Goal: Complete application form: Complete application form

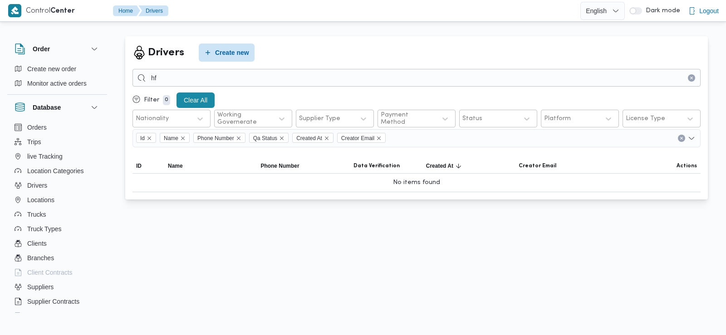
type input "h"
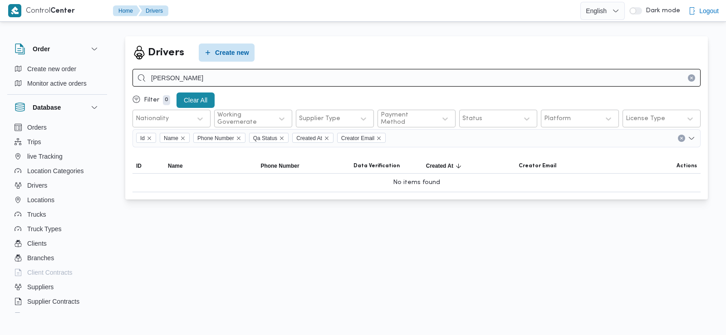
type input "ابراهيم ابراهيم ابراهيم"
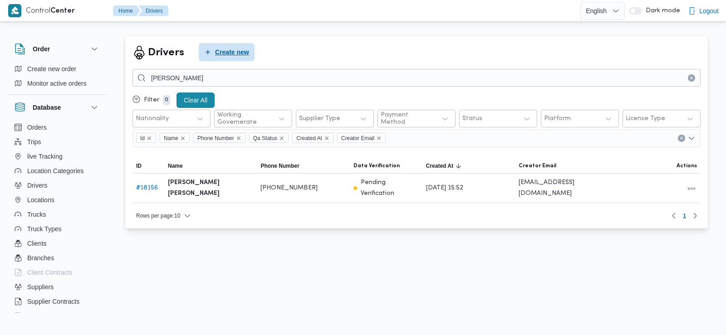
click at [225, 59] on span "Create new" at bounding box center [227, 52] width 56 height 18
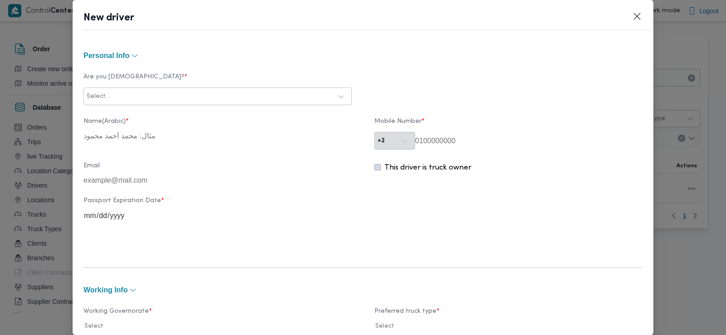
click at [181, 97] on div at bounding box center [222, 96] width 220 height 9
click at [166, 117] on div "Egyptian" at bounding box center [217, 120] width 267 height 16
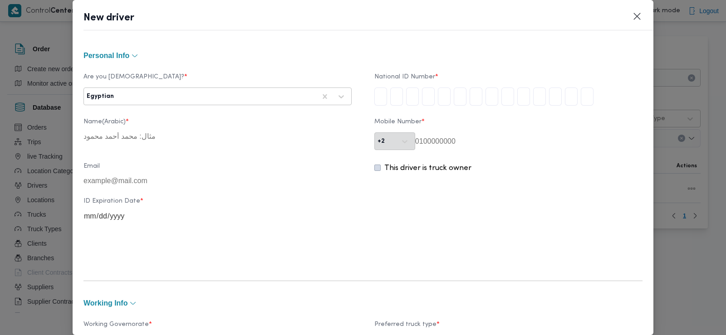
type input "2"
type input "3"
type input "5"
type input "8"
type input "0"
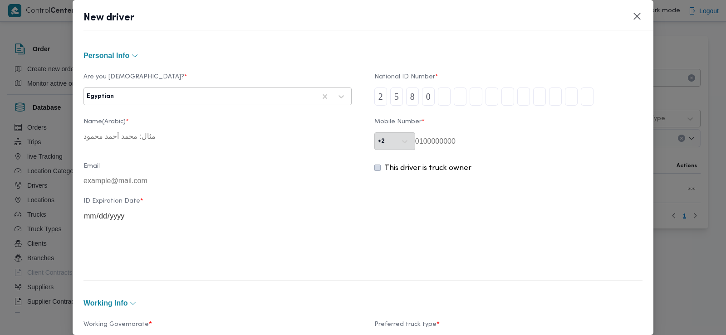
type input "5"
type input "2"
type input "5"
type input "1"
type input "4"
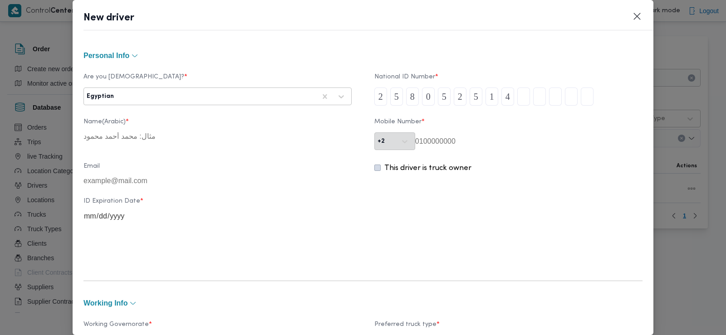
type input "0"
type input "1"
type input "4"
type input "1"
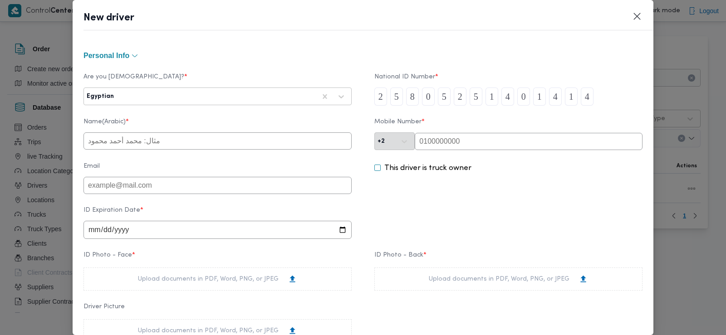
type input "4"
click at [259, 133] on input "text" at bounding box center [217, 140] width 268 height 17
type input "ابراهيم ابراهيم ابراهيم سلطان"
click at [459, 148] on input "text" at bounding box center [529, 141] width 228 height 17
paste input "01021147575"
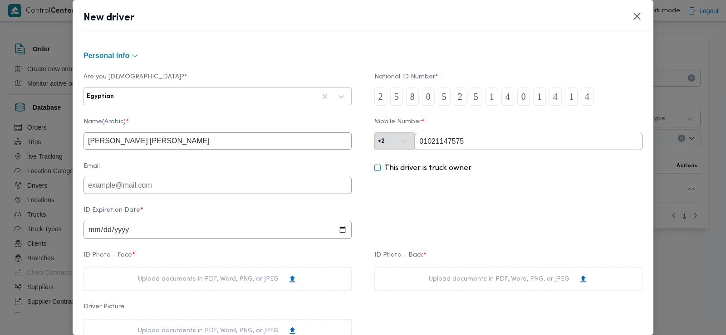
type input "01021147575"
click at [89, 227] on input "date" at bounding box center [217, 230] width 268 height 18
type input "0001-03-12"
type input "2028-03-12"
click at [240, 279] on div "Upload documents in PDF, Word, PNG, or JPEG" at bounding box center [217, 279] width 159 height 10
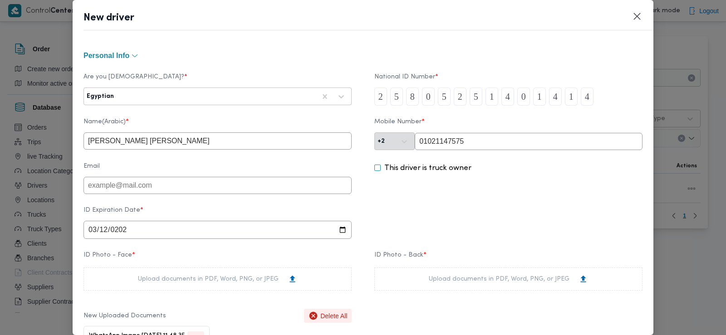
click at [456, 284] on div "Upload documents in PDF, Word, PNG, or JPEG" at bounding box center [508, 279] width 159 height 10
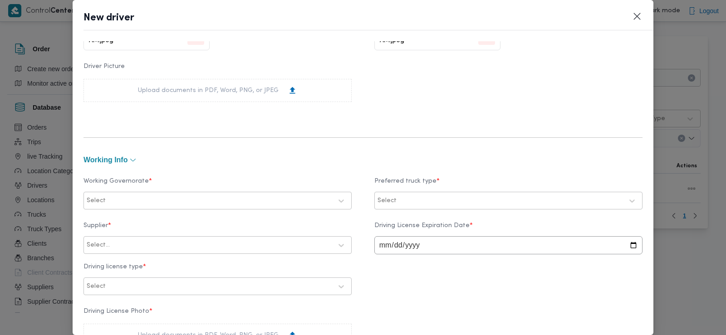
scroll to position [305, 0]
click at [225, 194] on div at bounding box center [220, 198] width 225 height 9
click at [117, 261] on label "الجيزة" at bounding box center [106, 264] width 27 height 11
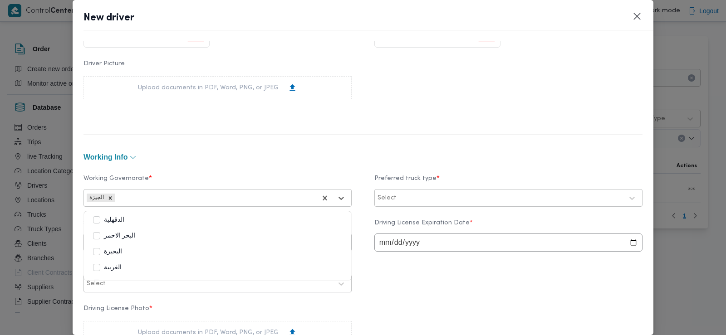
click at [415, 194] on div at bounding box center [510, 198] width 225 height 9
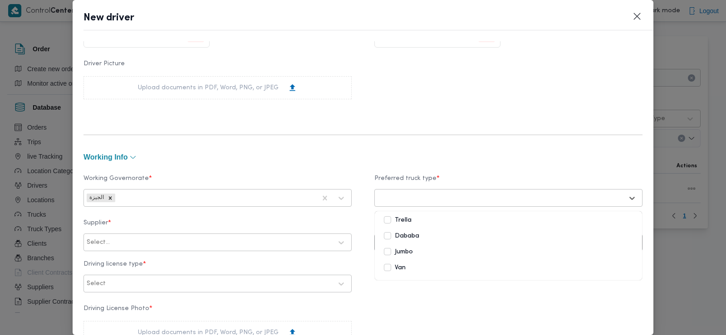
click at [402, 232] on label "Dababa" at bounding box center [401, 236] width 35 height 11
click at [394, 261] on div "Jumbo" at bounding box center [508, 254] width 267 height 16
click at [400, 220] on label "Trella" at bounding box center [398, 220] width 28 height 11
click at [375, 159] on button "working Info" at bounding box center [362, 157] width 559 height 7
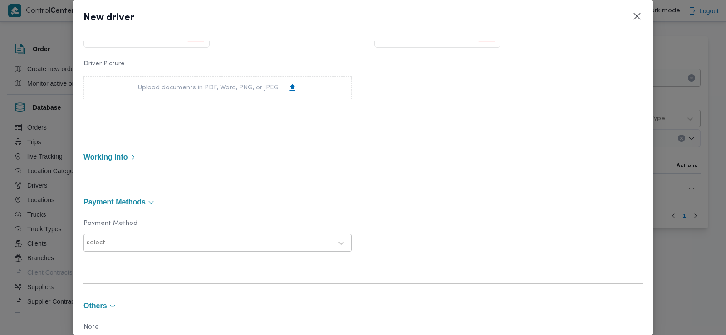
click at [238, 151] on form "Personal Info Are you Egyptian? * Egyptian National ID Number * 2 5 8 0 5 2 5 1…" at bounding box center [362, 98] width 559 height 707
click at [129, 159] on button "working Info" at bounding box center [362, 157] width 559 height 7
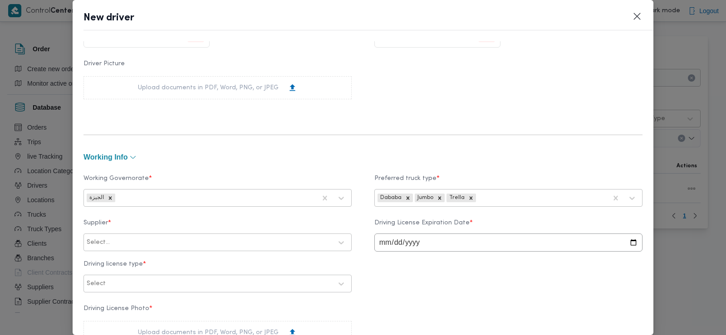
click at [112, 240] on div at bounding box center [222, 242] width 220 height 9
type input "خالد ممدوح"
click at [381, 238] on input "date" at bounding box center [508, 243] width 268 height 18
type input "2029-03-12"
click at [266, 242] on div at bounding box center [222, 242] width 220 height 9
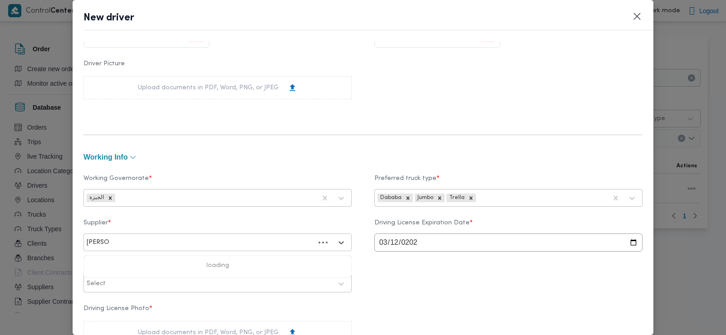
type input "خالد ممد"
click at [188, 247] on div at bounding box center [200, 242] width 229 height 13
type input "خالد ممدوح"
click at [192, 237] on div "Select..." at bounding box center [209, 242] width 247 height 13
type input "l"
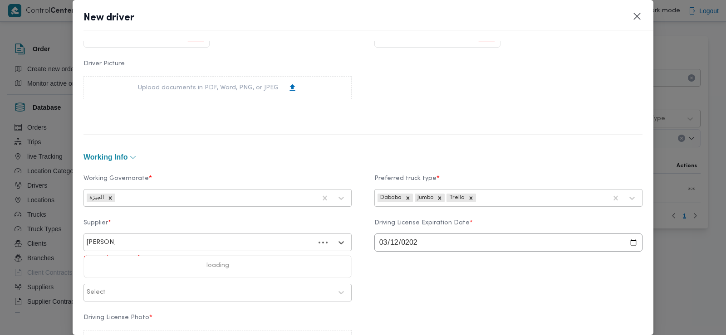
type input "خالد ممدو"
click at [186, 235] on div "Select..." at bounding box center [218, 243] width 264 height 16
type input "خالد ممدو"
type input "خ"
click at [171, 241] on div at bounding box center [222, 242] width 220 height 9
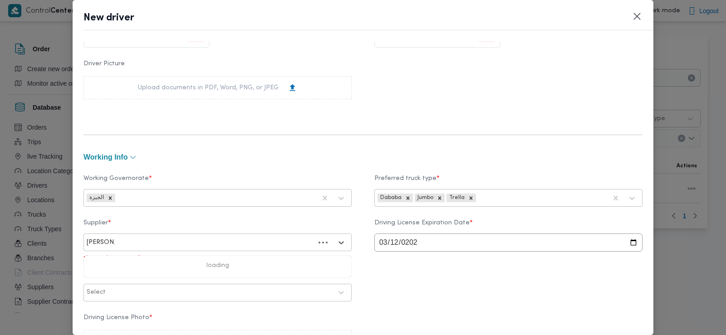
type input "خالد ممدوح"
click at [168, 263] on div "خالد ممدوح حسن محمد العبس" at bounding box center [217, 267] width 267 height 16
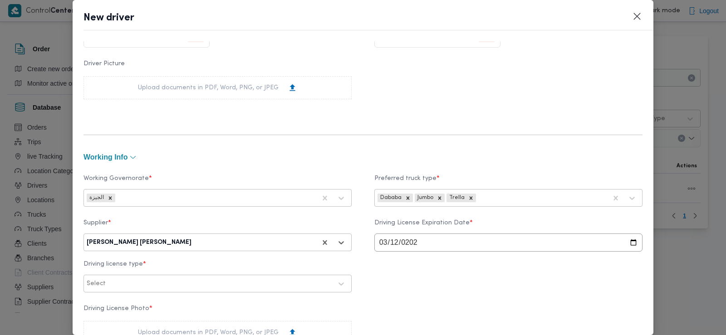
click at [164, 283] on div at bounding box center [220, 283] width 225 height 9
click at [152, 302] on div "أولى" at bounding box center [217, 308] width 267 height 16
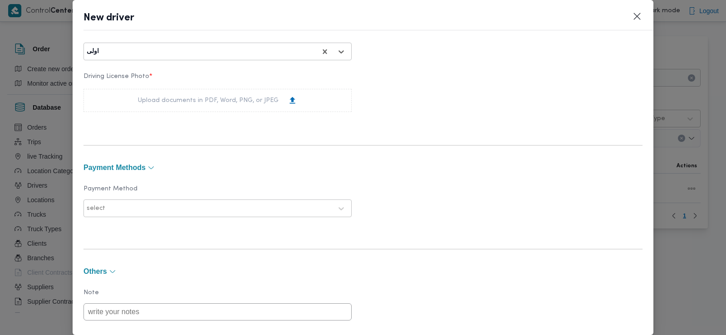
scroll to position [538, 0]
click at [247, 100] on div "Upload documents in PDF, Word, PNG, or JPEG" at bounding box center [217, 100] width 159 height 10
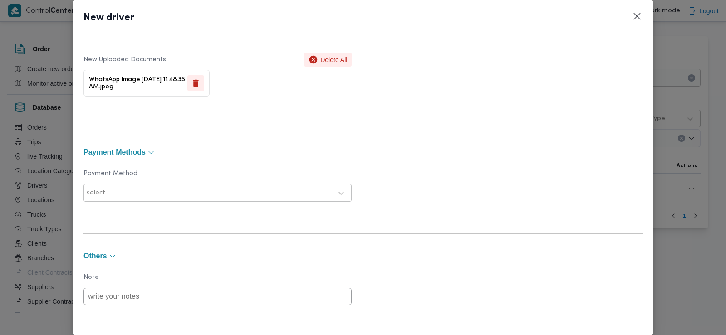
scroll to position [641, 0]
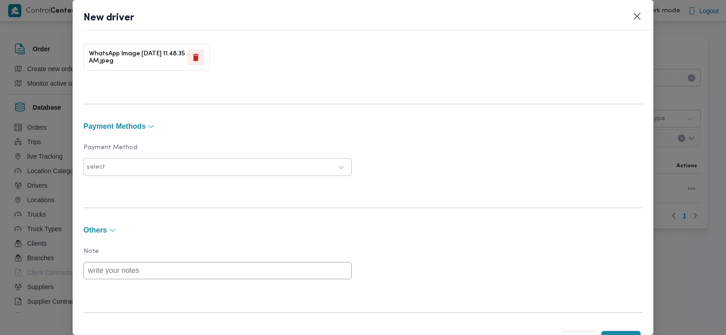
click at [265, 163] on div at bounding box center [219, 167] width 225 height 9
click at [210, 209] on div "E-Wallet" at bounding box center [217, 207] width 267 height 16
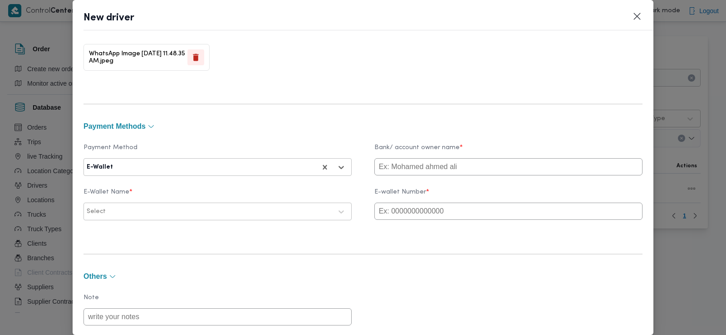
click at [406, 165] on input "text" at bounding box center [508, 166] width 268 height 17
type input "ه"
type input "ibrahim"
click at [394, 215] on input "text" at bounding box center [508, 211] width 268 height 17
paste input "01021147575"
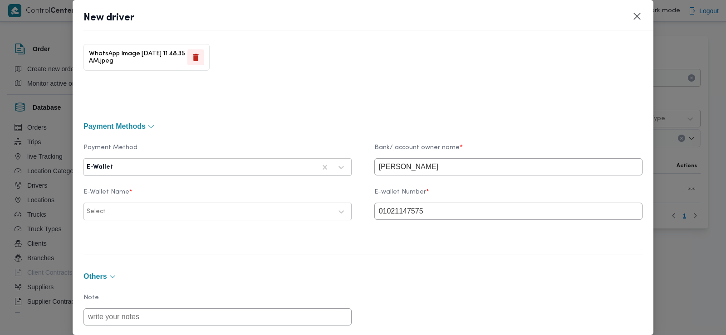
type input "01021147575"
click at [268, 215] on div at bounding box center [220, 211] width 225 height 9
click at [194, 230] on div "Vodafone" at bounding box center [217, 236] width 267 height 16
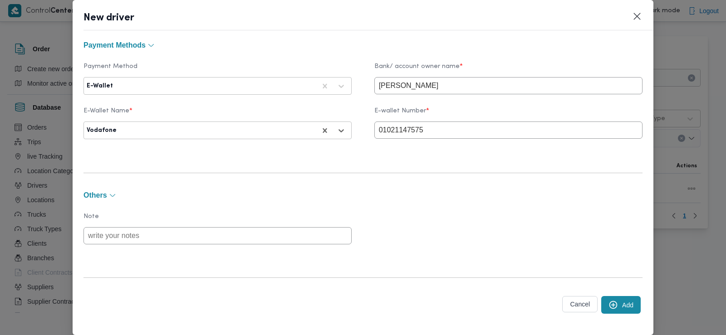
scroll to position [728, 0]
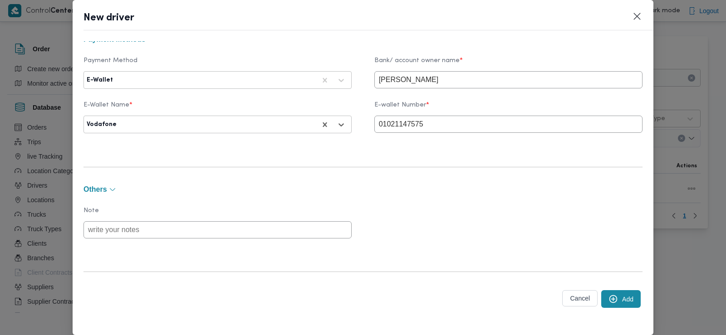
click at [620, 298] on button "Add" at bounding box center [620, 299] width 39 height 18
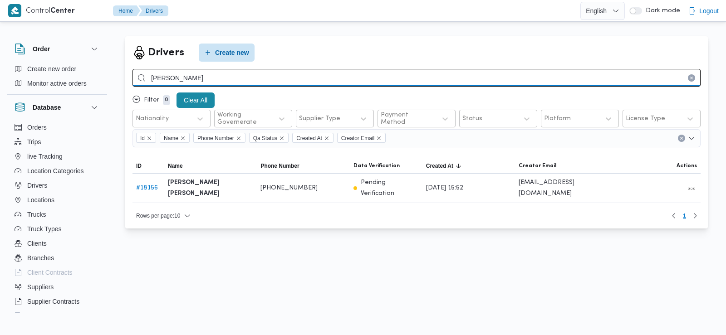
click at [220, 80] on input "ابراهيم ابراهيم ابراهيم" at bounding box center [416, 78] width 568 height 18
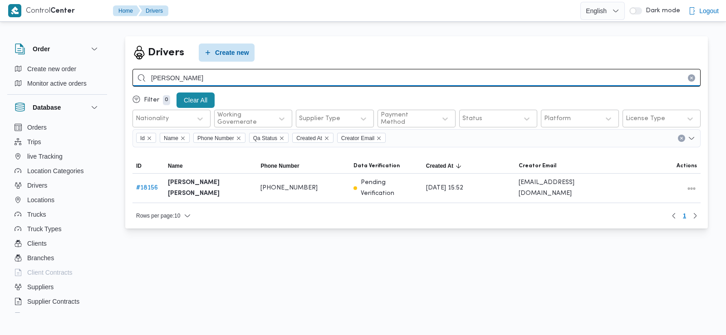
click at [220, 80] on input "ابراهيم ابراهيم ابراهيم" at bounding box center [416, 78] width 568 height 18
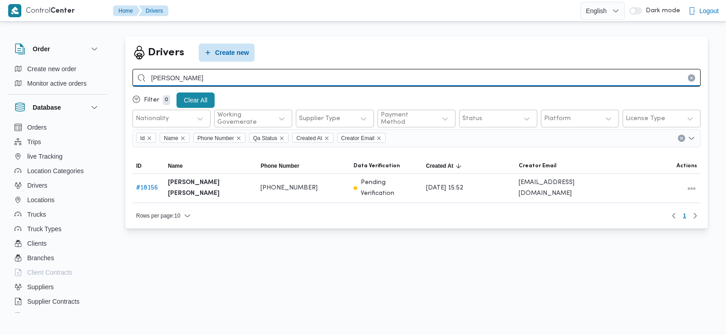
click at [220, 80] on input "ابراهيم ابراهيم ابراهيم" at bounding box center [416, 78] width 568 height 18
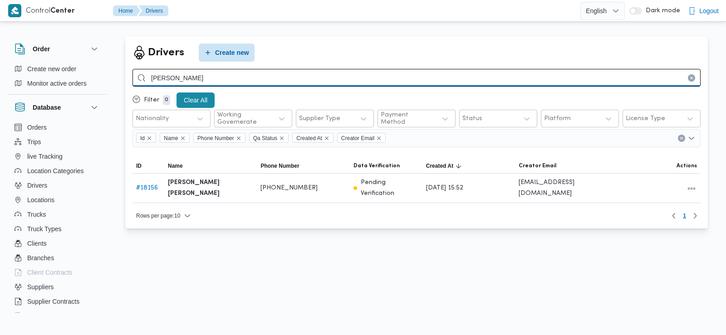
click at [220, 80] on input "ابراهيم ابراهيم ابراهيم" at bounding box center [416, 78] width 568 height 18
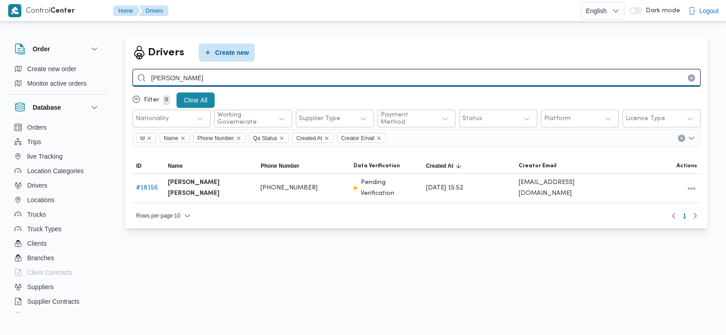
click at [220, 80] on input "ابراهيم ابراهيم ابراهيم" at bounding box center [416, 78] width 568 height 18
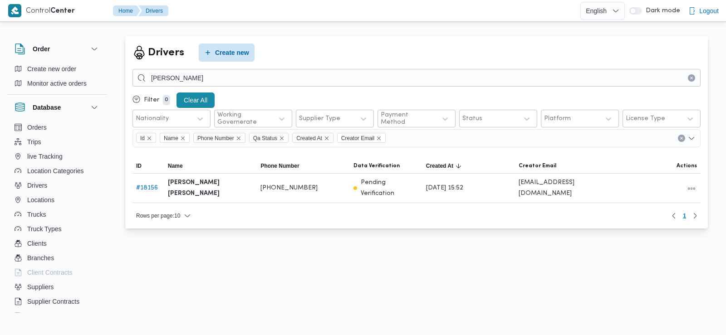
click at [223, 68] on div "Drivers Create new ابراهيم ابراهيم ابراهيم Filter 0 Clear All Nationality Worki…" at bounding box center [416, 132] width 582 height 192
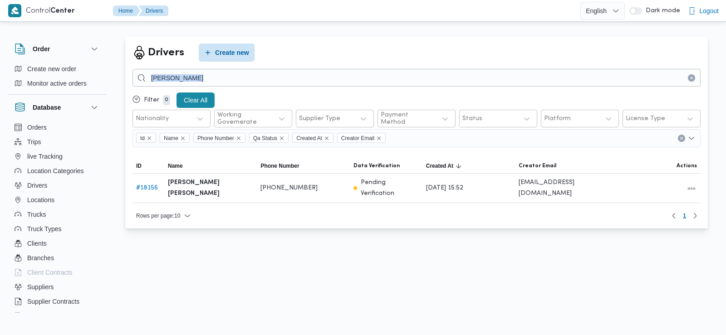
click at [223, 68] on div "Drivers Create new ابراهيم ابراهيم ابراهيم Filter 0 Clear All Nationality Worki…" at bounding box center [416, 132] width 582 height 192
drag, startPoint x: 223, startPoint y: 68, endPoint x: 223, endPoint y: 126, distance: 57.6
click at [223, 126] on div "Drivers Create new ابراهيم ابراهيم ابراهيم Filter 0 Clear All Nationality Worki…" at bounding box center [416, 132] width 582 height 192
click at [225, 301] on html "Control" at bounding box center [363, 167] width 726 height 335
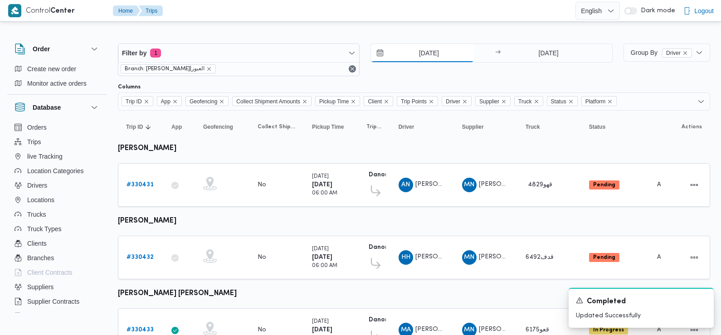
click at [450, 57] on input "[DATE]" at bounding box center [422, 53] width 103 height 18
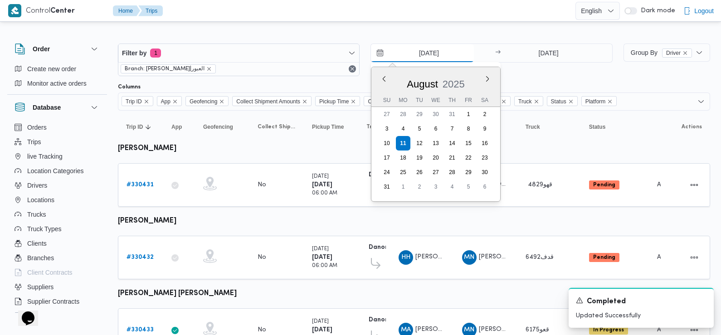
click at [440, 56] on input "[DATE]" at bounding box center [422, 53] width 103 height 18
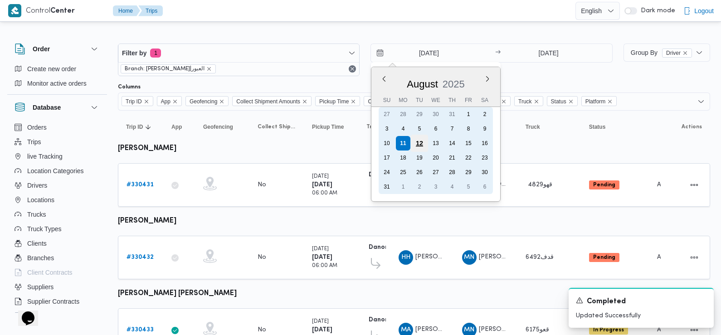
click at [424, 144] on div "12" at bounding box center [419, 143] width 17 height 17
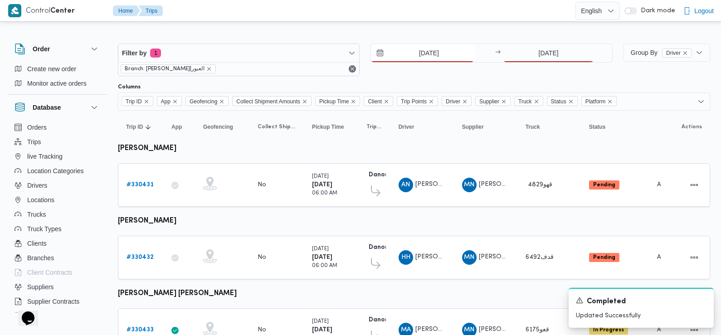
type input "[DATE]"
click at [565, 49] on input "[DATE]" at bounding box center [548, 53] width 90 height 18
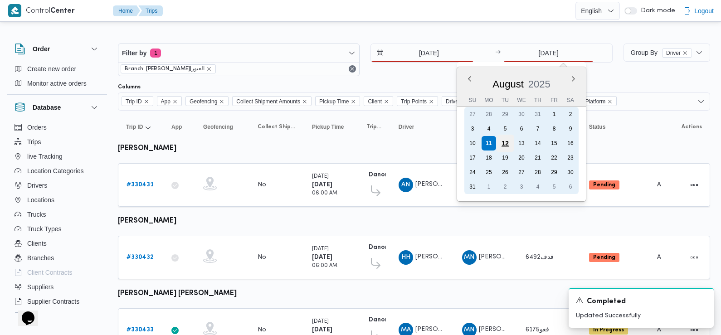
click at [507, 142] on div "12" at bounding box center [505, 143] width 17 height 17
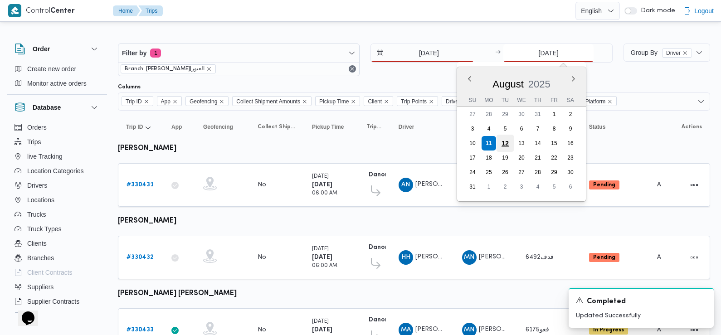
type input "[DATE]"
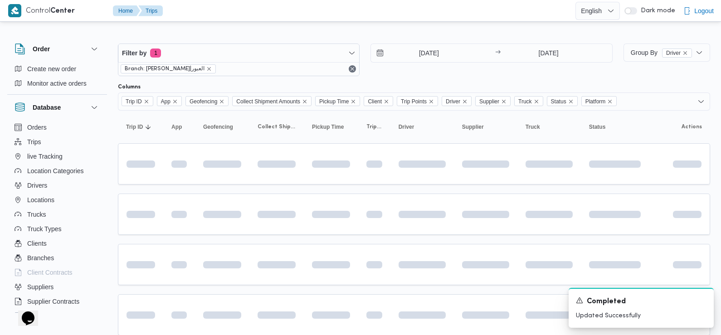
click at [415, 71] on div "12/8/2025 → 12/8/2025" at bounding box center [492, 60] width 242 height 33
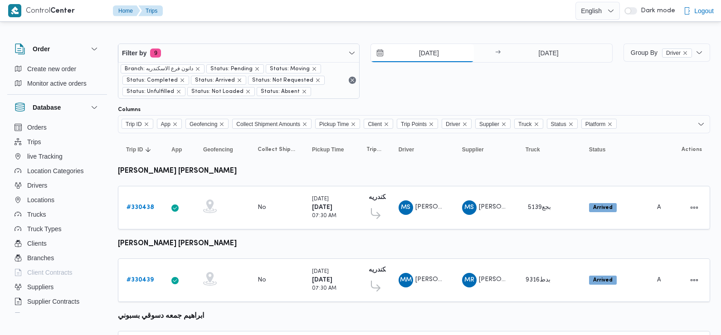
click at [440, 51] on input "[DATE]" at bounding box center [422, 53] width 103 height 18
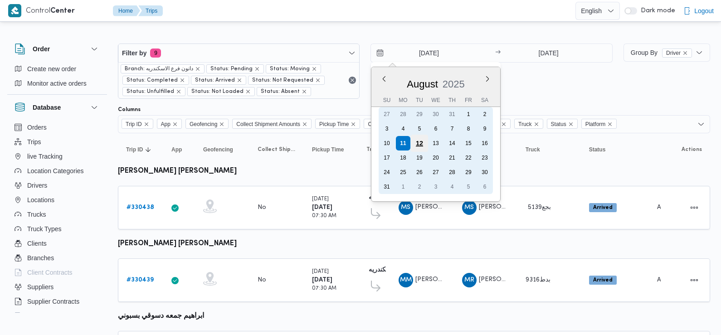
click at [420, 144] on div "12" at bounding box center [419, 143] width 17 height 17
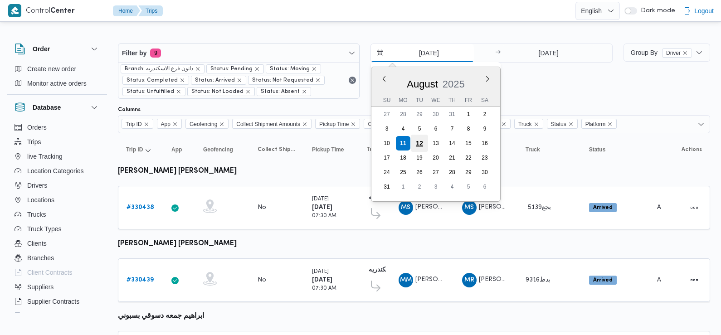
type input "[DATE]"
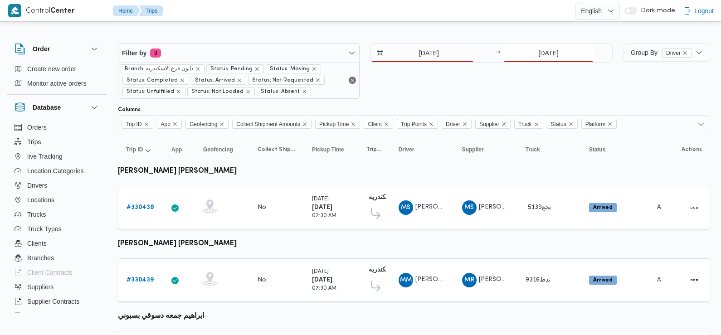
click at [563, 55] on input "11/8/2025" at bounding box center [548, 53] width 90 height 18
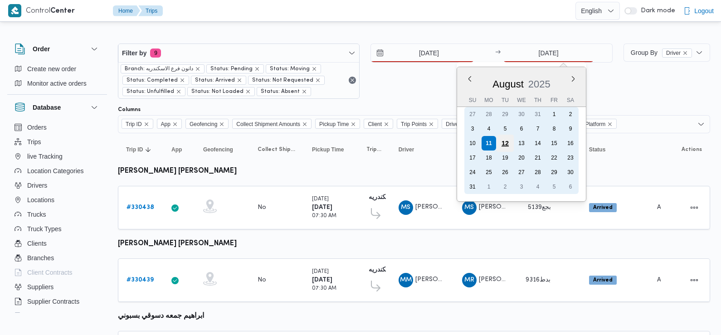
click at [503, 142] on div "12" at bounding box center [505, 143] width 17 height 17
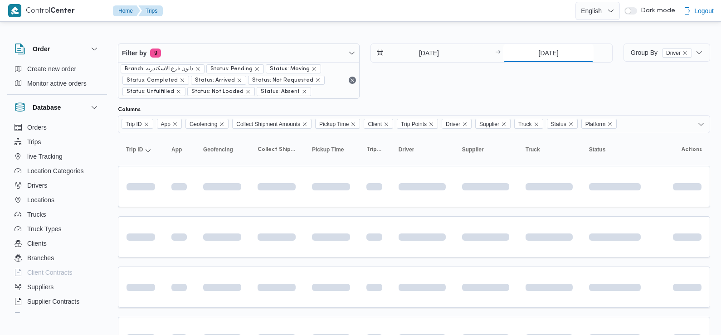
type input "[DATE]"
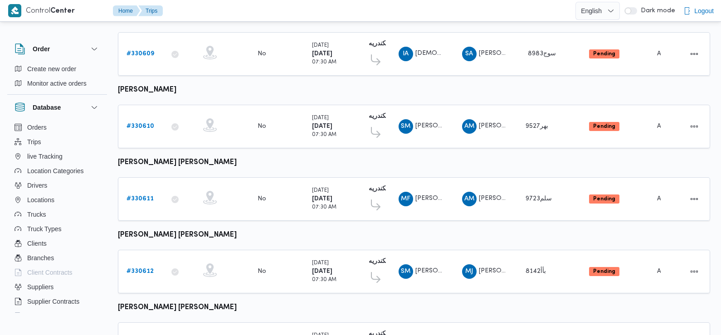
scroll to position [641, 0]
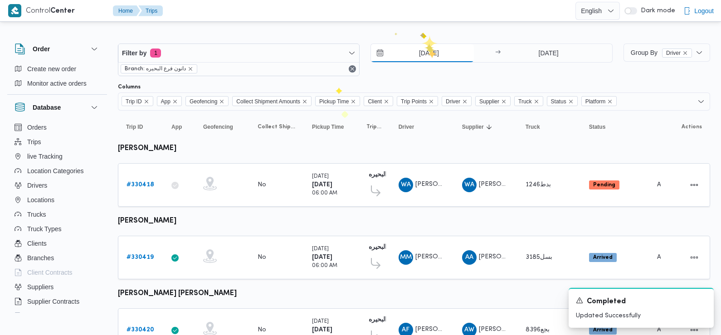
click at [429, 53] on input "[DATE]" at bounding box center [422, 53] width 103 height 18
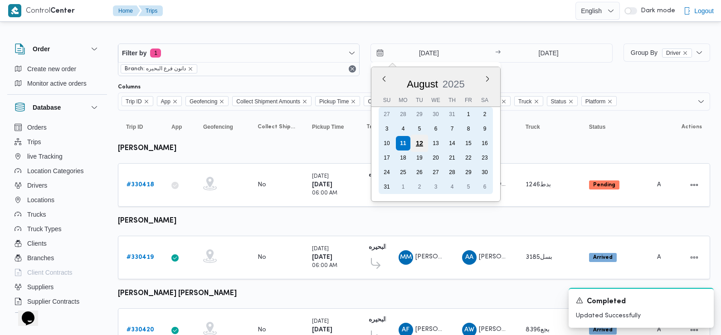
click at [420, 142] on div "12" at bounding box center [419, 143] width 17 height 17
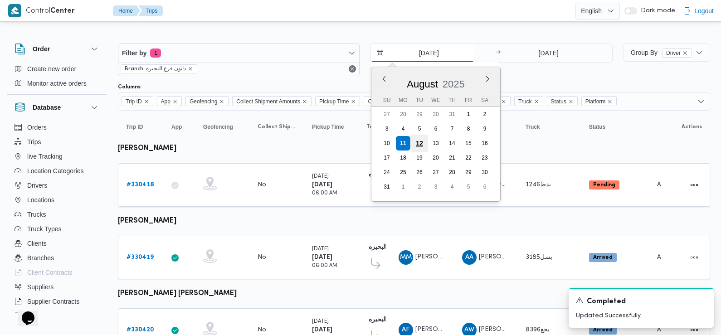
type input "[DATE]"
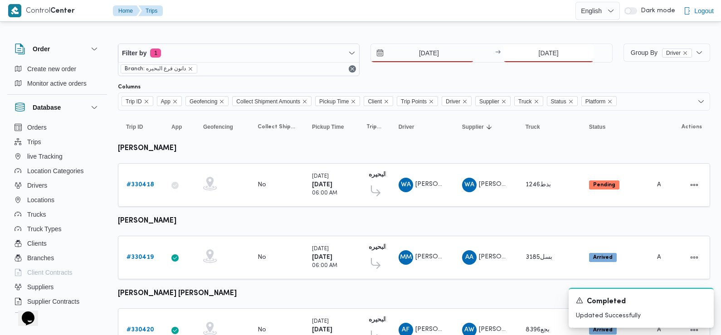
click at [543, 55] on input "[DATE]" at bounding box center [548, 53] width 90 height 18
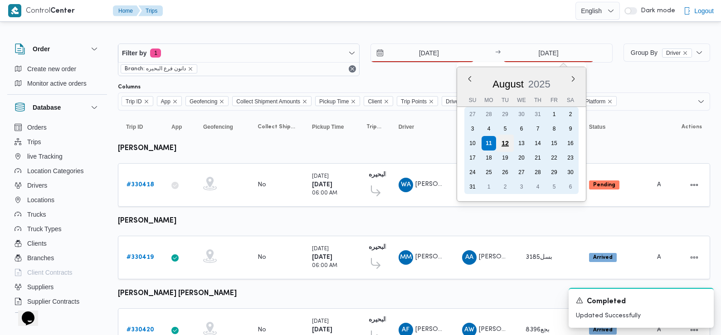
click at [505, 142] on div "12" at bounding box center [505, 143] width 17 height 17
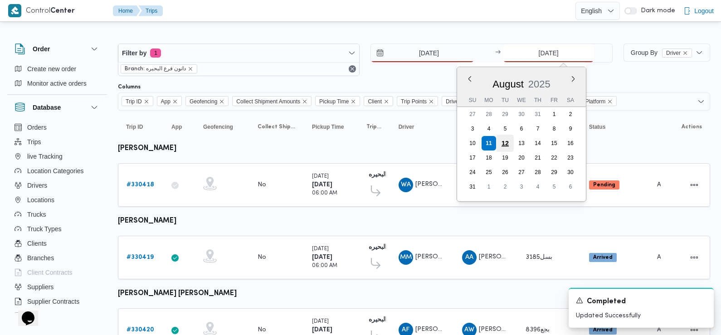
type input "[DATE]"
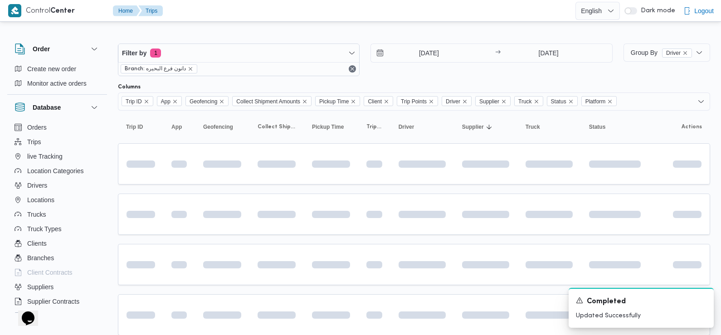
click at [472, 73] on div "12/8/2025 → 12/8/2025" at bounding box center [492, 60] width 242 height 33
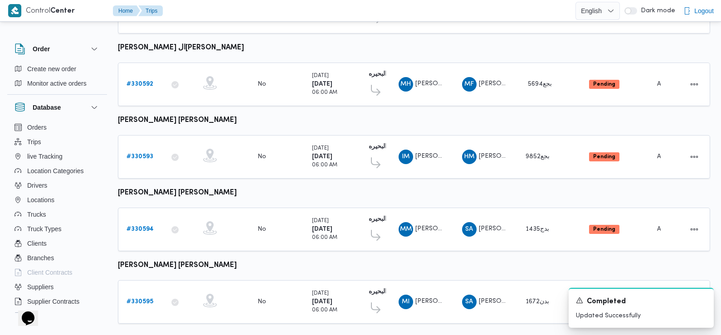
scroll to position [762, 0]
